Goal: Task Accomplishment & Management: Complete application form

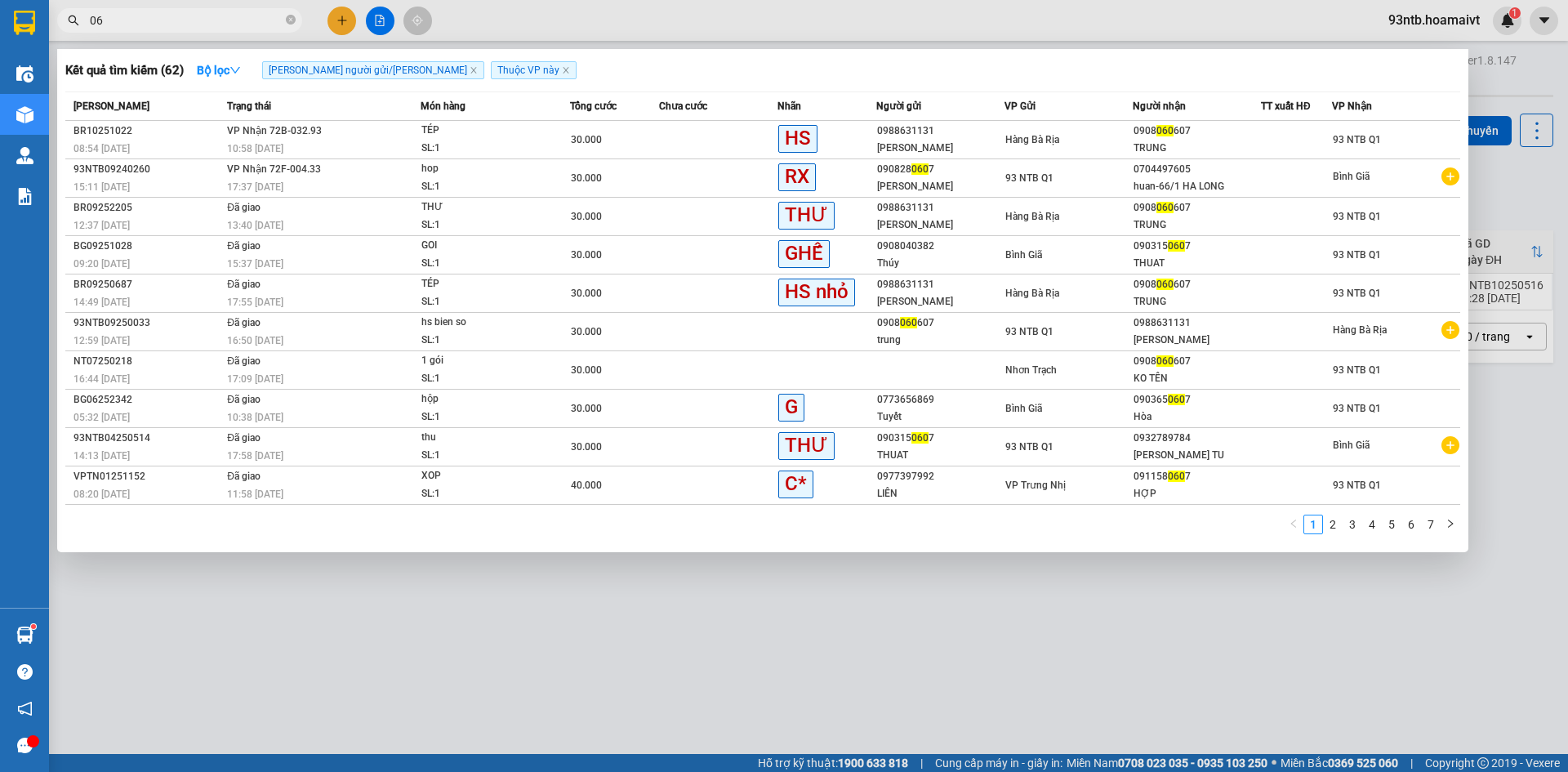
type input "0"
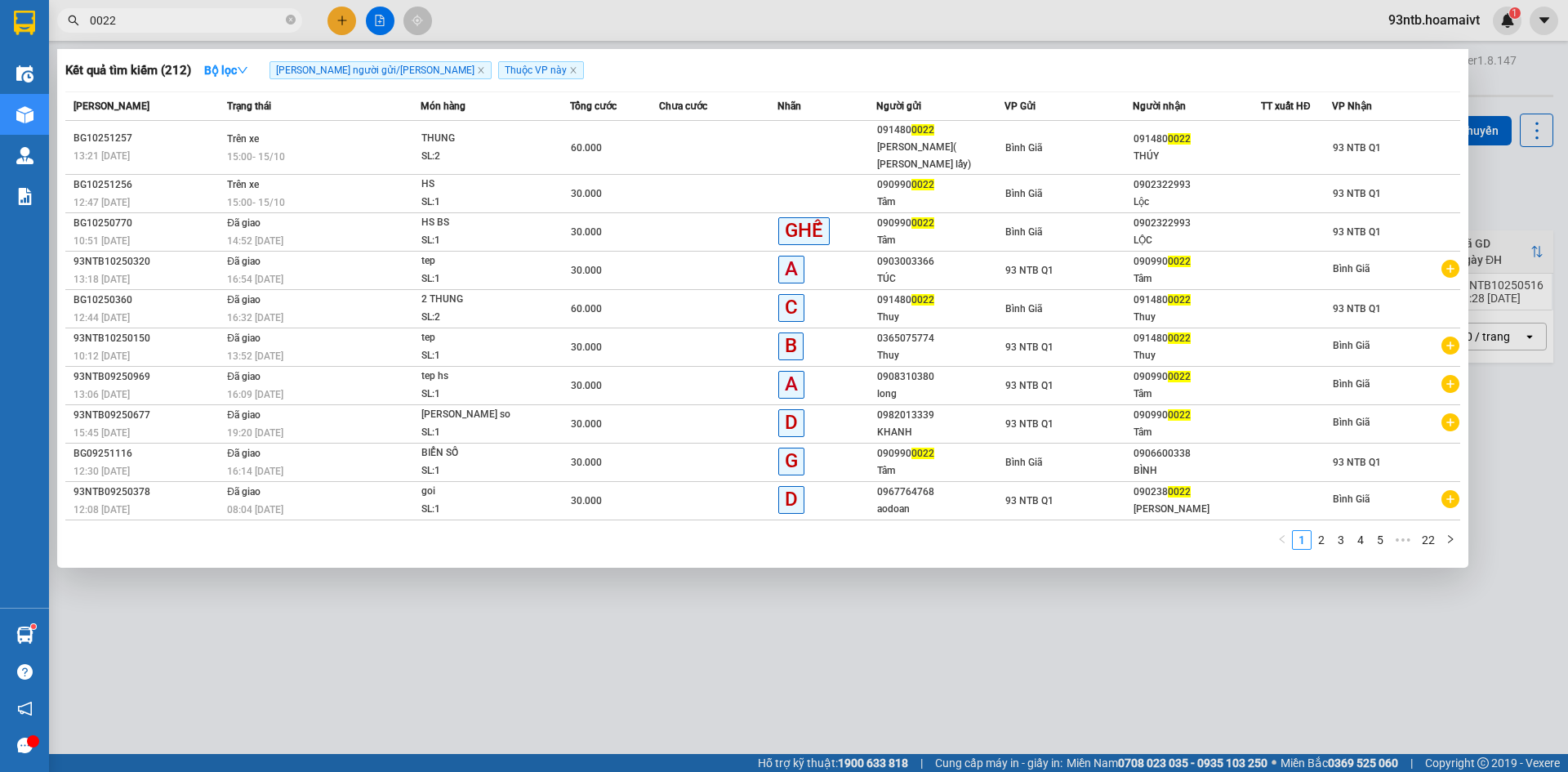
click at [405, 531] on div "1 2 3 4 5 ••• 22" at bounding box center [762, 545] width 1395 height 30
click at [170, 6] on div at bounding box center [784, 386] width 1568 height 772
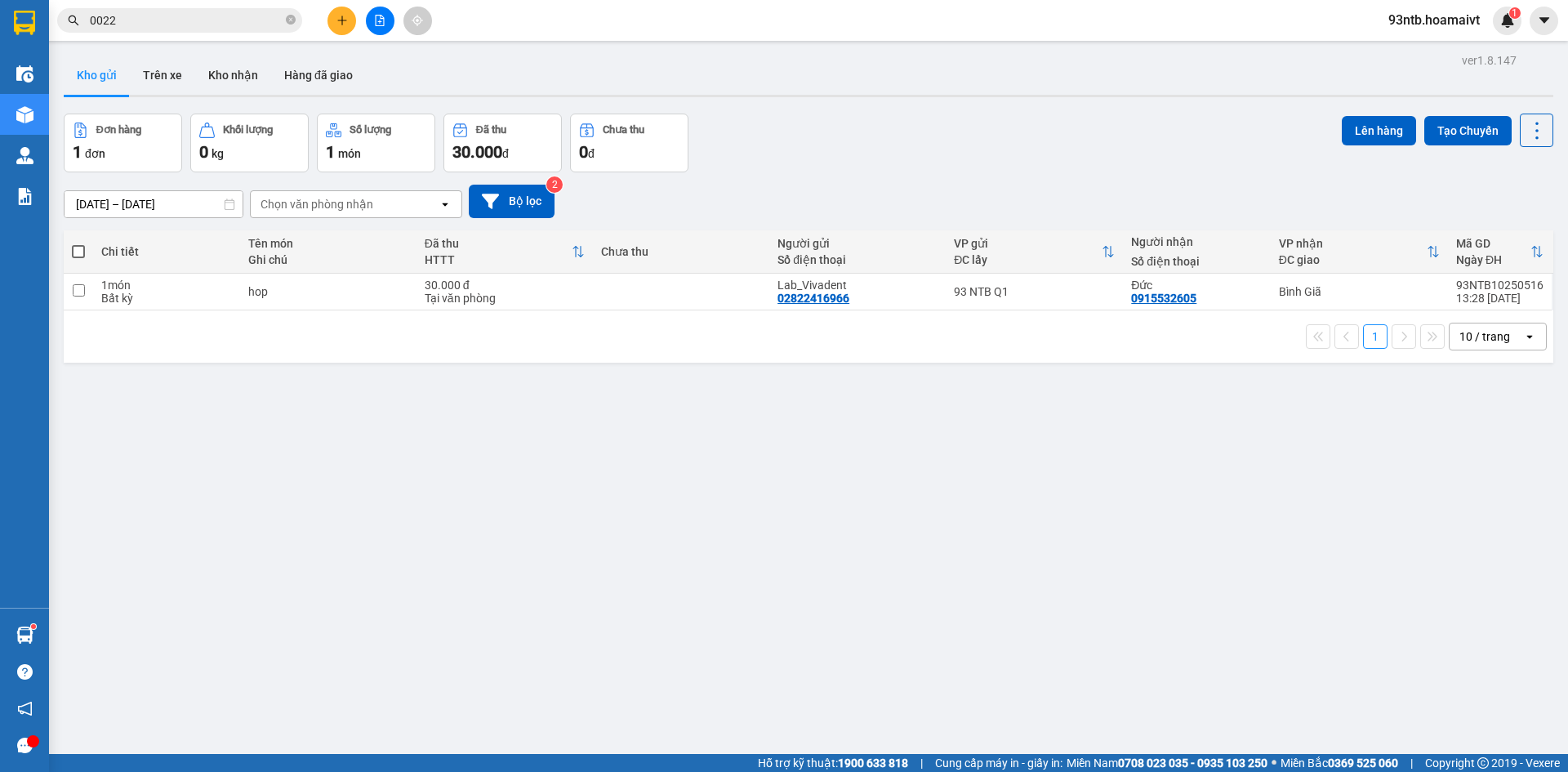
click at [184, 17] on input "0022" at bounding box center [186, 20] width 193 height 18
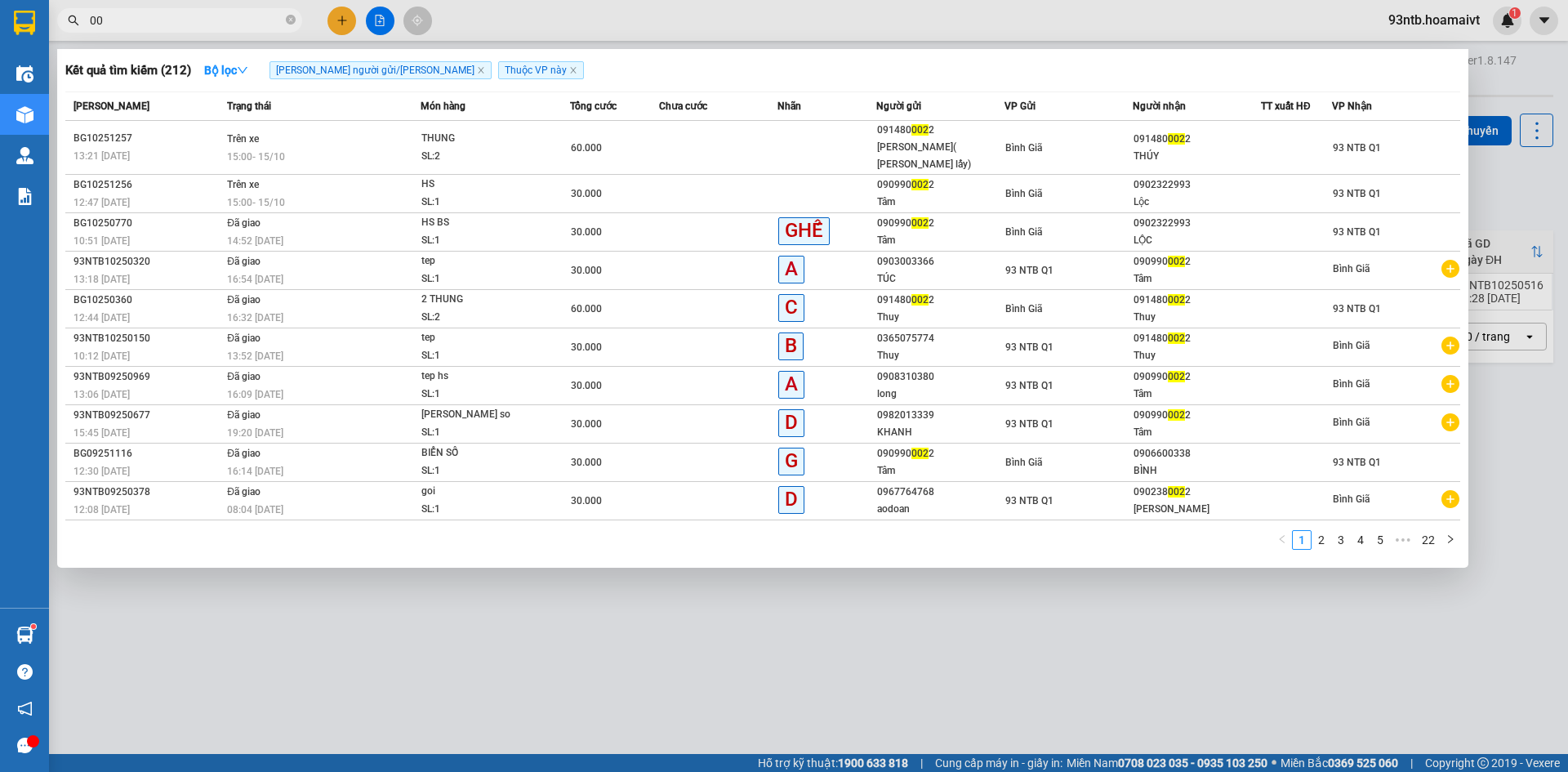
type input "0"
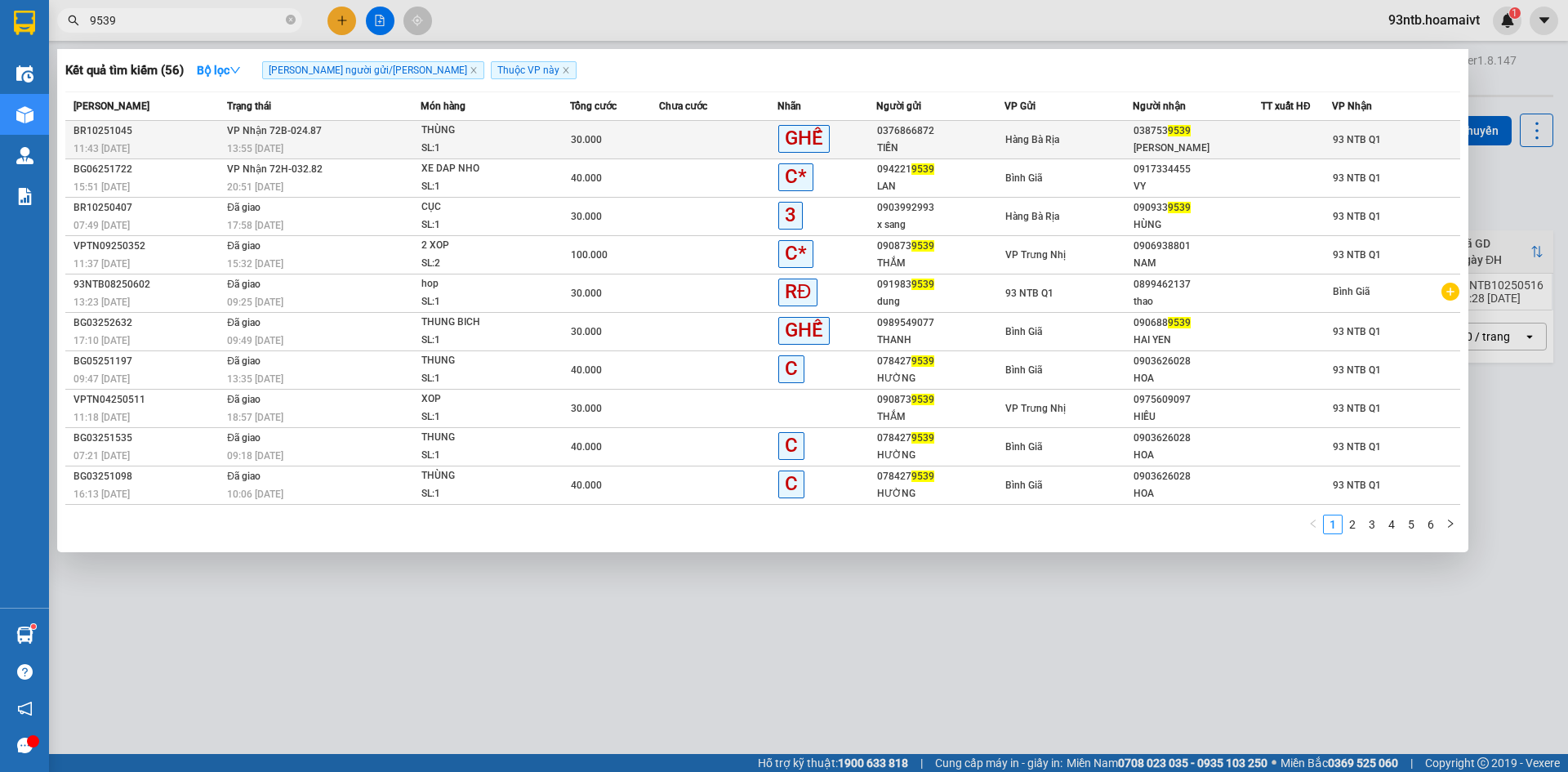
type input "9539"
click at [379, 136] on td "[PERSON_NAME] 72B-024.87 13:55 [DATE]" at bounding box center [321, 139] width 198 height 38
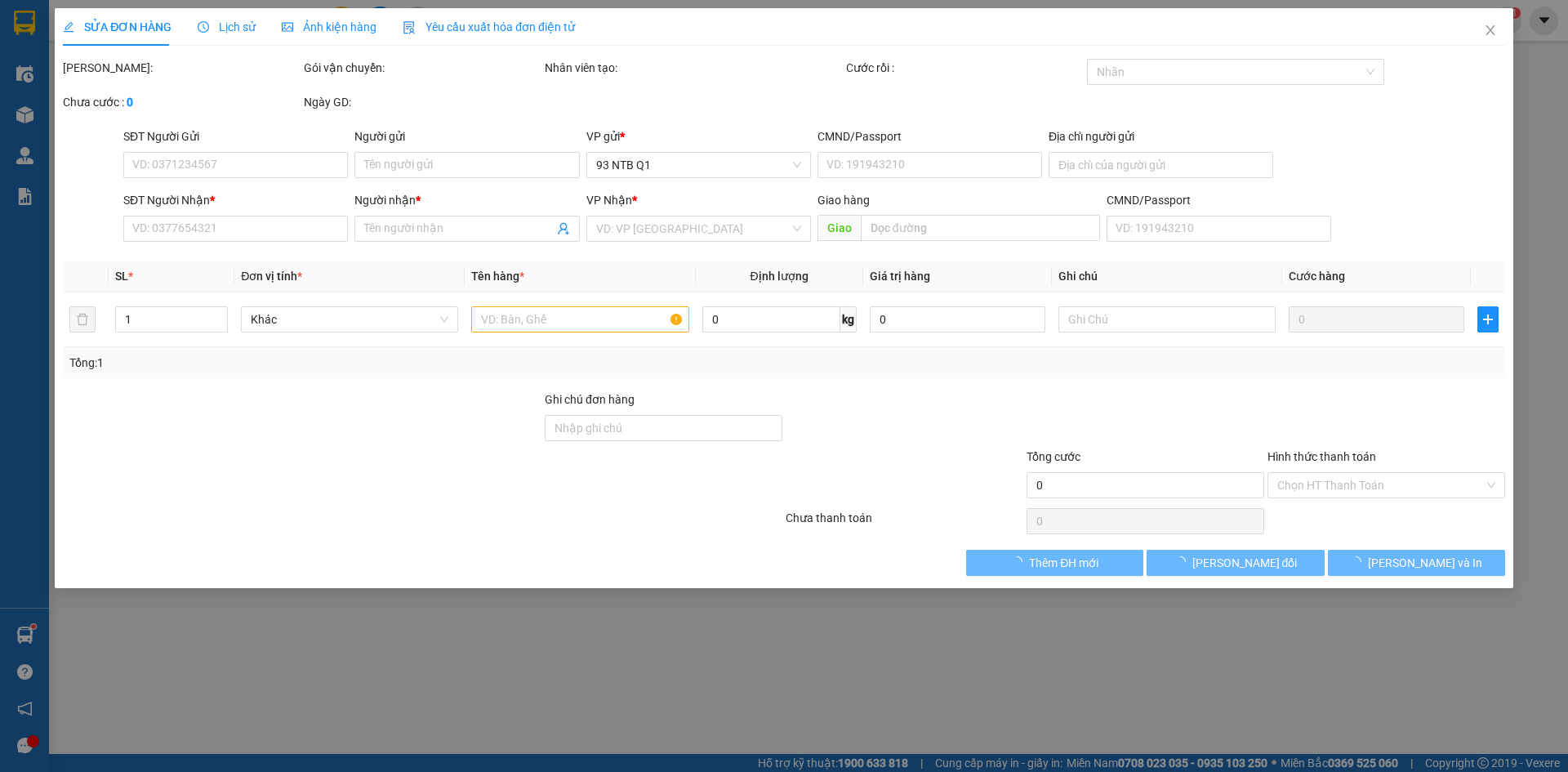
type input "0376866872"
type input "TIẾN"
type input "0387539539"
type input "[PERSON_NAME]"
type input "30.000"
